Goal: Transaction & Acquisition: Purchase product/service

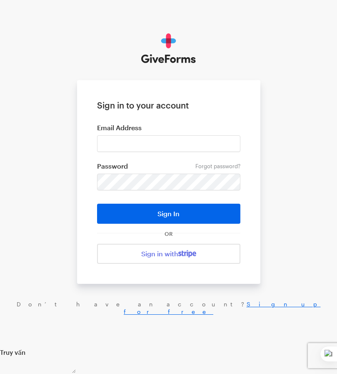
click at [213, 243] on form "Sign in to your account Email Address Forgot password? Password Sign In OR Sign…" at bounding box center [168, 181] width 183 height 203
click at [220, 251] on link "Sign in with" at bounding box center [168, 254] width 143 height 20
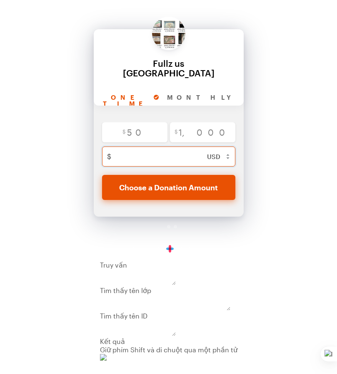
click at [163, 146] on input "text" at bounding box center [178, 156] width 126 height 20
click at [164, 90] on input "Monthly" at bounding box center [208, 97] width 90 height 15
radio input "true"
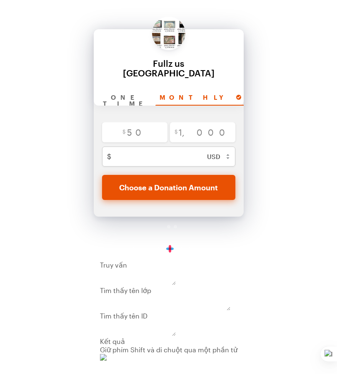
click at [246, 90] on input "Yearly" at bounding box center [287, 97] width 83 height 15
radio input "true"
click at [129, 90] on input "One time" at bounding box center [127, 97] width 57 height 15
radio input "true"
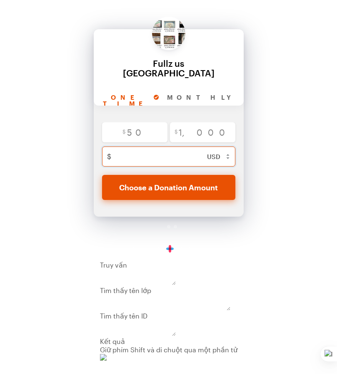
click at [138, 146] on input "text" at bounding box center [178, 156] width 126 height 20
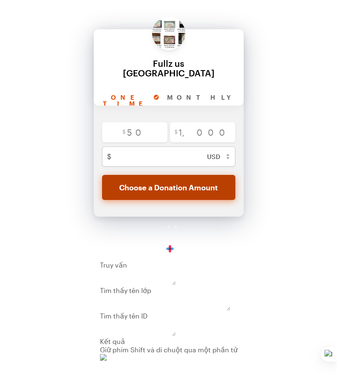
click at [193, 179] on button "Choose a Donation Amount" at bounding box center [168, 187] width 133 height 25
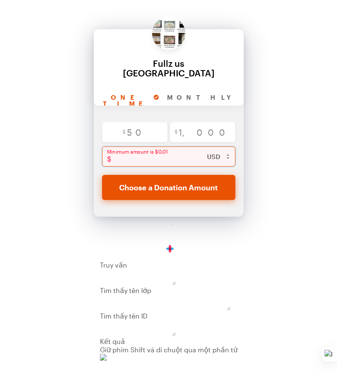
click at [165, 154] on input "text" at bounding box center [175, 156] width 121 height 20
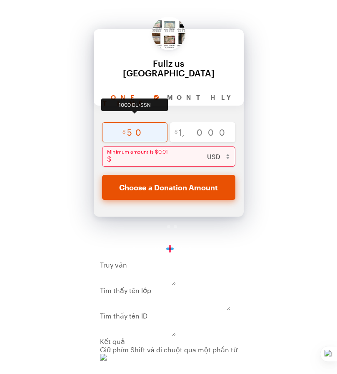
click at [148, 123] on input "radio" at bounding box center [134, 132] width 65 height 20
radio input "true"
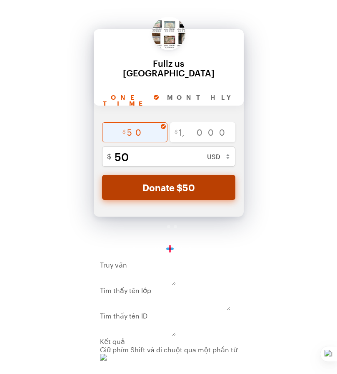
click at [157, 176] on button "Donate $50" at bounding box center [168, 187] width 133 height 25
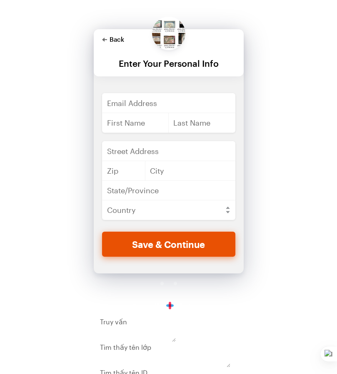
click at [105, 40] on polygon "button" at bounding box center [104, 40] width 5 height 4
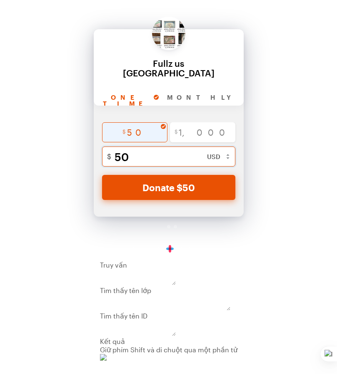
click at [137, 149] on input "50" at bounding box center [178, 156] width 126 height 20
type input "5"
radio input "false"
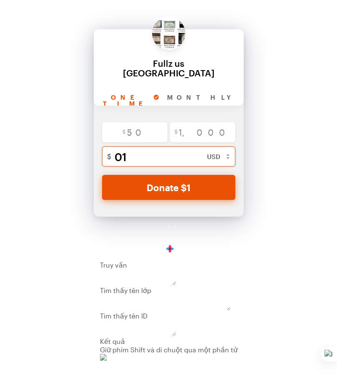
type input "0"
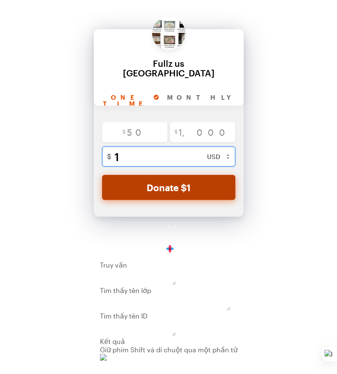
type input "1"
click at [181, 176] on button "Donate $1" at bounding box center [168, 187] width 133 height 25
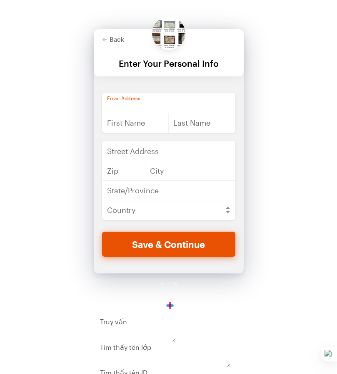
click at [126, 108] on input "email" at bounding box center [168, 103] width 133 height 20
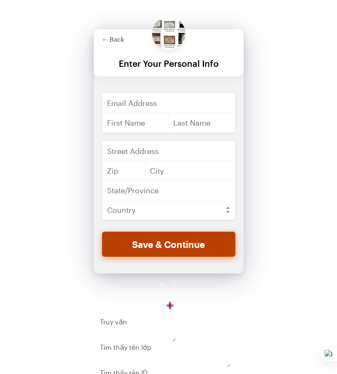
click at [166, 244] on button "Save & Continue" at bounding box center [168, 243] width 133 height 25
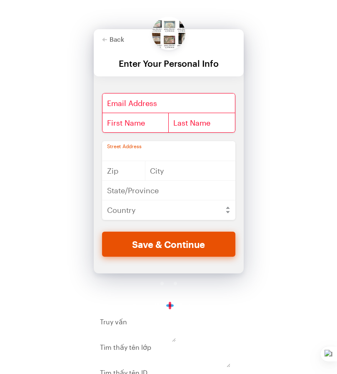
click at [152, 150] on input "text" at bounding box center [168, 151] width 133 height 20
type input "[STREET_ADDRESS]"
type input "77479"
type input "Sugar Land"
type input "[US_STATE]"
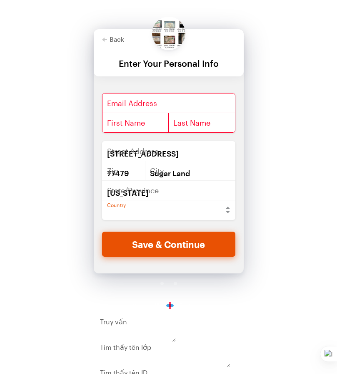
select select "US"
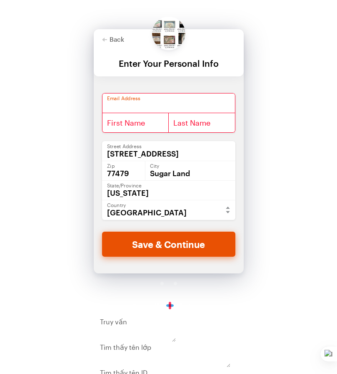
click at [164, 100] on input "email" at bounding box center [168, 103] width 133 height 20
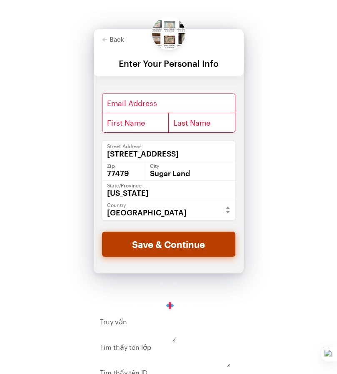
click at [169, 236] on button "Save & Continue" at bounding box center [168, 243] width 133 height 25
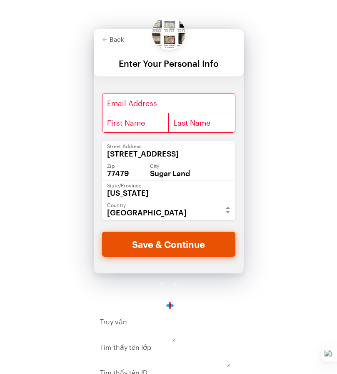
drag, startPoint x: 136, startPoint y: 90, endPoint x: 137, endPoint y: 98, distance: 8.4
click at [136, 92] on div "$ 50 $ 1,000 1 Minimum amount is $0.01 $ USD ($) CAD (C$) AUD (A$) GBP (£) EUR …" at bounding box center [169, 174] width 150 height 197
click at [138, 101] on input "email" at bounding box center [168, 103] width 133 height 20
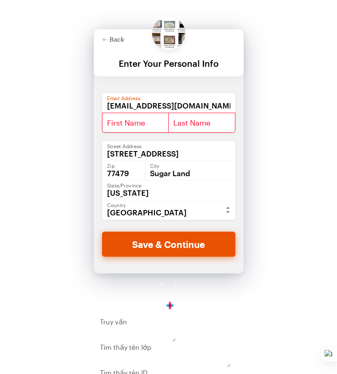
type input "[EMAIL_ADDRESS][DOMAIN_NAME]"
type input "minh"
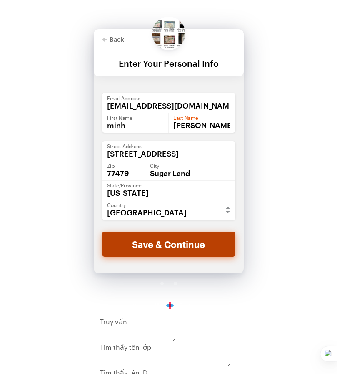
type input "[PERSON_NAME]"
click at [193, 251] on button "Save & Continue" at bounding box center [168, 243] width 133 height 25
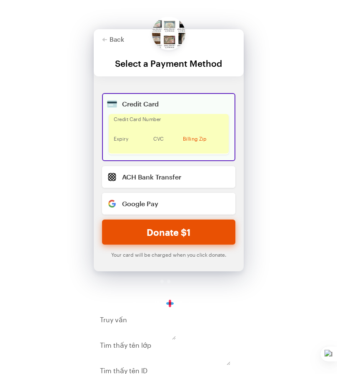
drag, startPoint x: 189, startPoint y: 231, endPoint x: 229, endPoint y: 167, distance: 75.1
click at [192, 224] on button "Donate $1" at bounding box center [168, 231] width 133 height 25
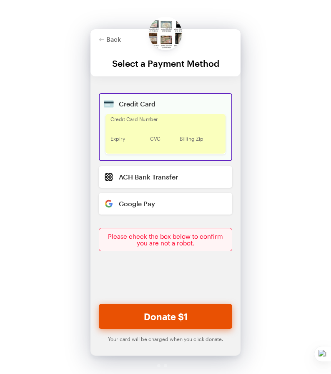
click at [214, 272] on div at bounding box center [165, 278] width 133 height 49
click at [176, 227] on div "Credit Card Credit Card Number Expiry CVC Billing Zip ACH Bank Transfer Plaid" at bounding box center [165, 198] width 150 height 211
click at [177, 237] on div "Please check the box below to confirm you are not a robot." at bounding box center [165, 239] width 133 height 23
click at [179, 234] on div "Please check the box below to confirm you are not a robot." at bounding box center [165, 239] width 133 height 23
click at [181, 224] on div "Credit Card Credit Card Number Expiry CVC Billing Zip ACH Bank Transfer Plaid" at bounding box center [165, 198] width 150 height 211
